Goal: Navigation & Orientation: Find specific page/section

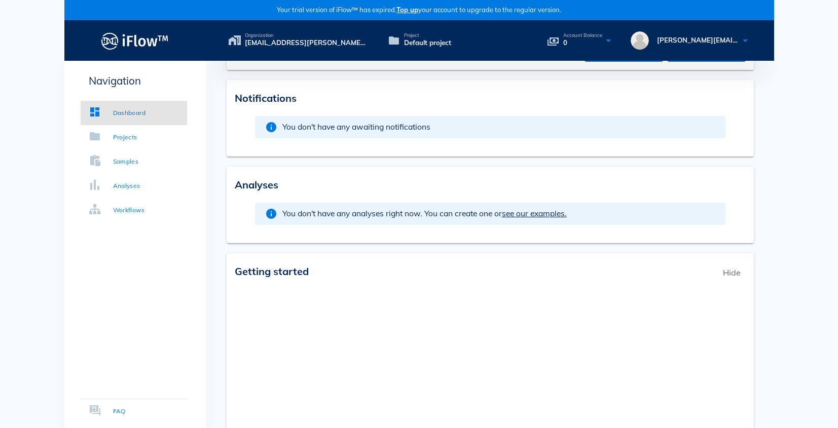
scroll to position [51, 0]
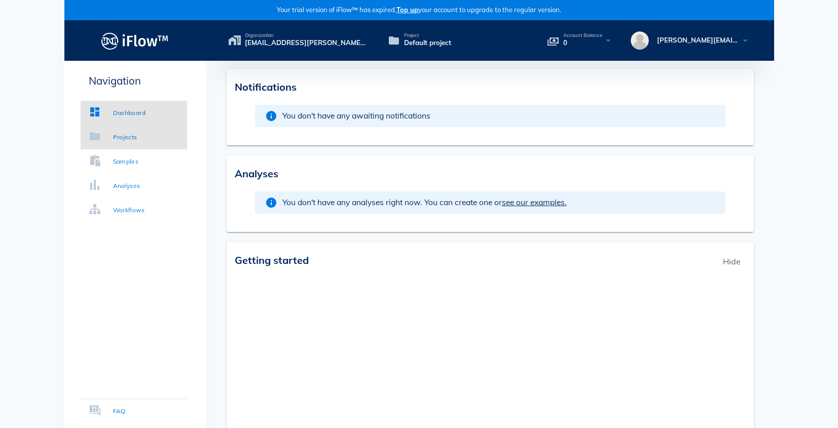
click at [133, 137] on div "Projects" at bounding box center [125, 137] width 24 height 10
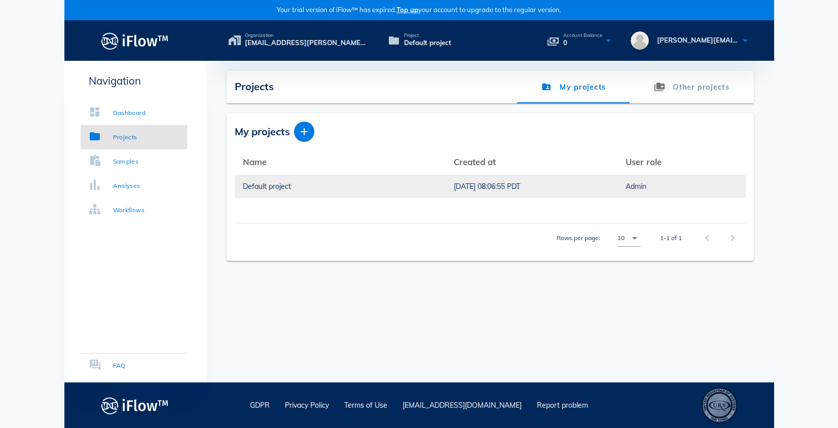
click at [315, 186] on div "Default project" at bounding box center [340, 186] width 195 height 23
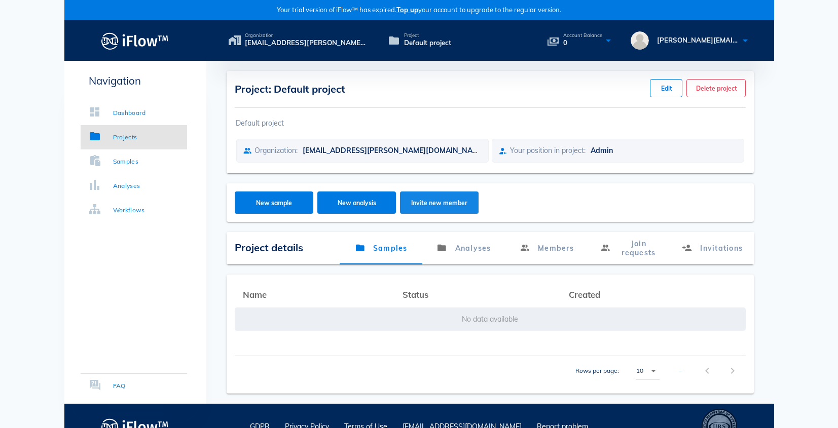
scroll to position [21, 0]
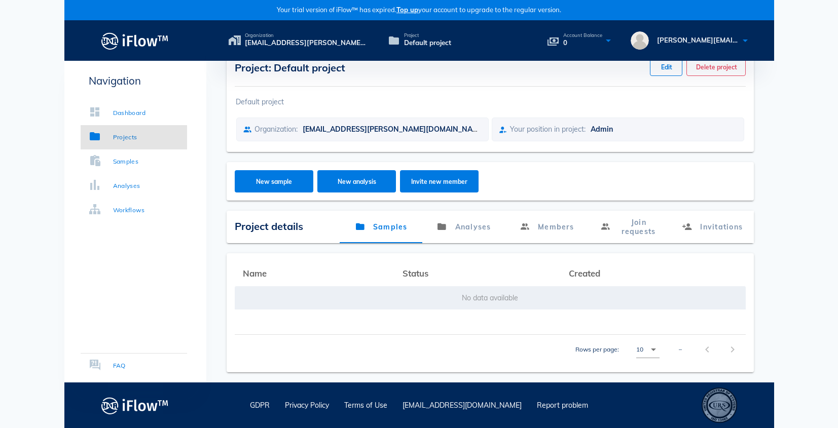
click at [468, 294] on td "No data available" at bounding box center [490, 298] width 511 height 24
drag, startPoint x: 554, startPoint y: 225, endPoint x: 650, endPoint y: 226, distance: 96.3
click at [554, 225] on link "Members" at bounding box center [546, 227] width 83 height 32
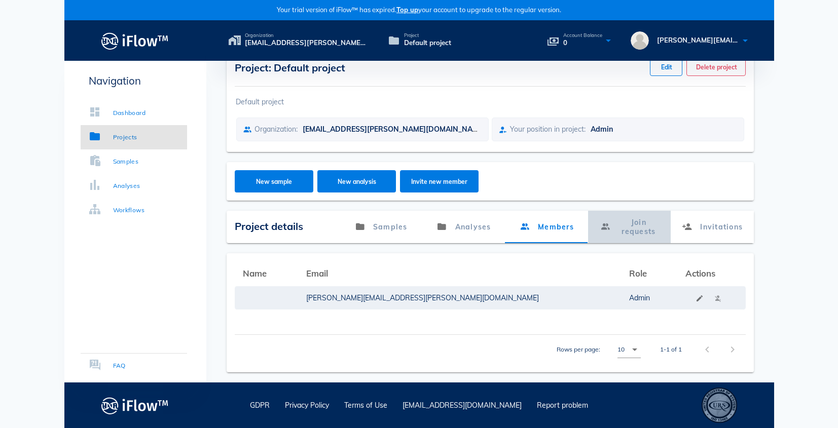
click at [655, 228] on link "Join requests" at bounding box center [629, 227] width 83 height 32
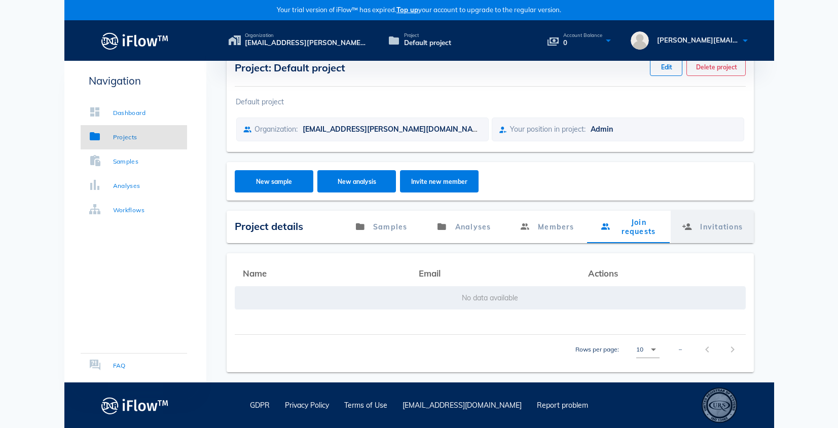
click at [697, 222] on link "Invitations" at bounding box center [711, 227] width 83 height 32
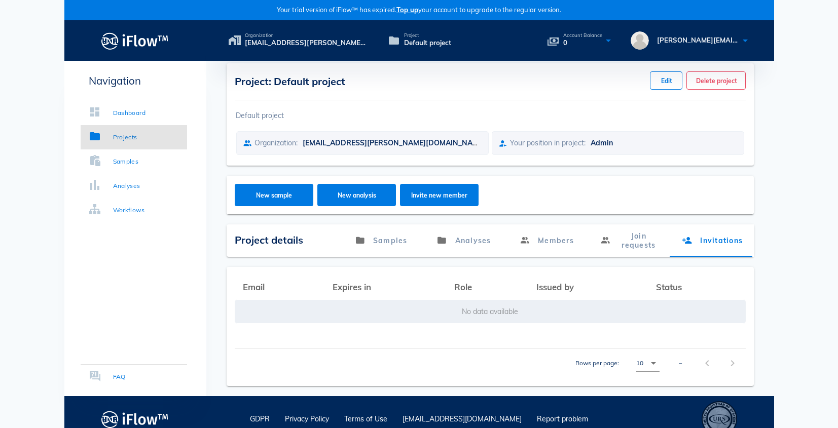
scroll to position [0, 0]
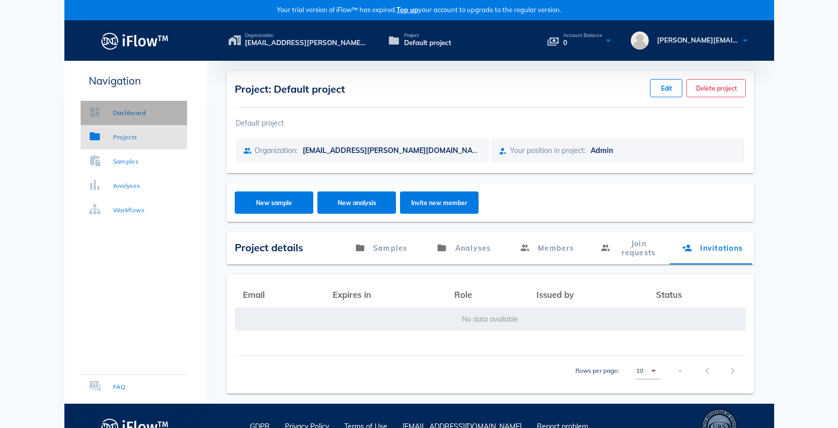
click at [132, 104] on link "Dashboard" at bounding box center [134, 113] width 106 height 24
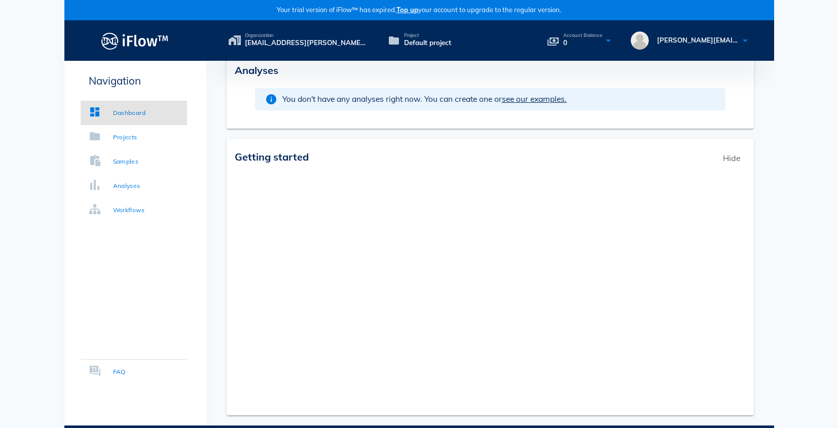
scroll to position [197, 0]
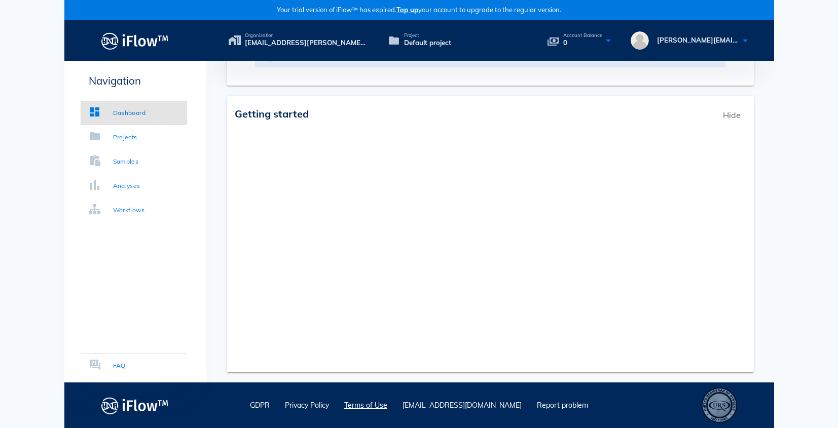
click at [387, 403] on link "Terms of Use" at bounding box center [365, 405] width 43 height 9
